Goal: Task Accomplishment & Management: Complete application form

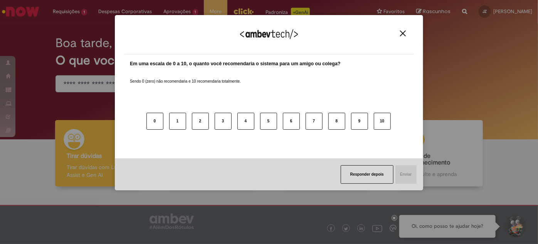
click at [402, 35] on img "Close" at bounding box center [403, 33] width 6 height 6
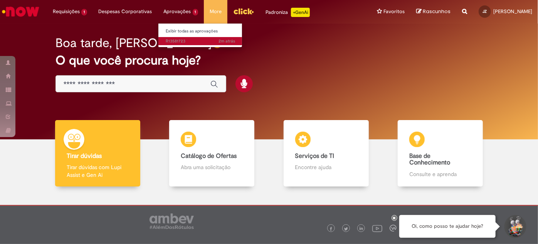
click at [176, 41] on span "2m atrás 2 minutos atrás R13581723" at bounding box center [200, 41] width 69 height 6
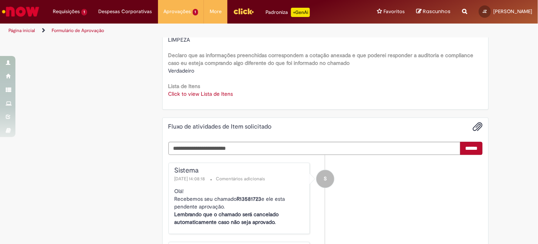
scroll to position [1051, 0]
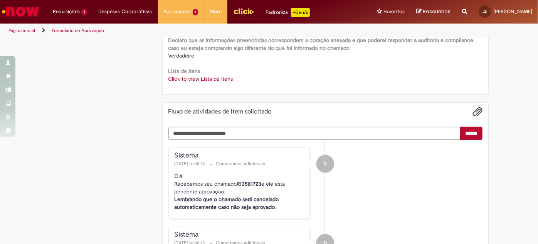
click at [197, 77] on link "Click to view Lista de Itens" at bounding box center [200, 78] width 65 height 7
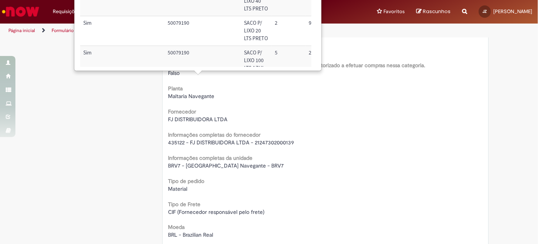
scroll to position [455, 0]
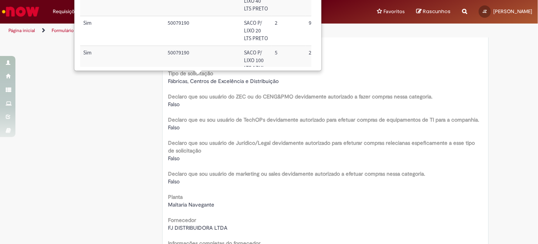
click at [365, 69] on div "Tipo de solicitação Fábricas, Centros de Excelência e Distribuição" at bounding box center [325, 75] width 314 height 17
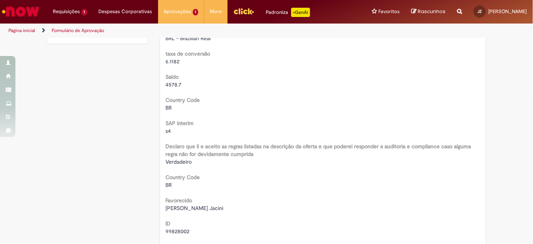
scroll to position [0, 0]
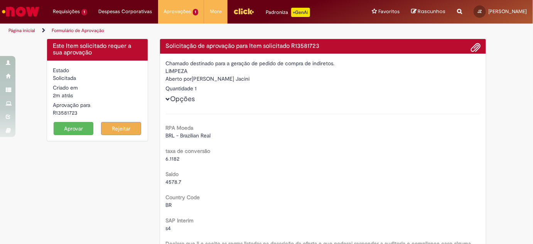
click at [74, 129] on button "Aprovar" at bounding box center [74, 128] width 40 height 13
